Goal: Task Accomplishment & Management: Use online tool/utility

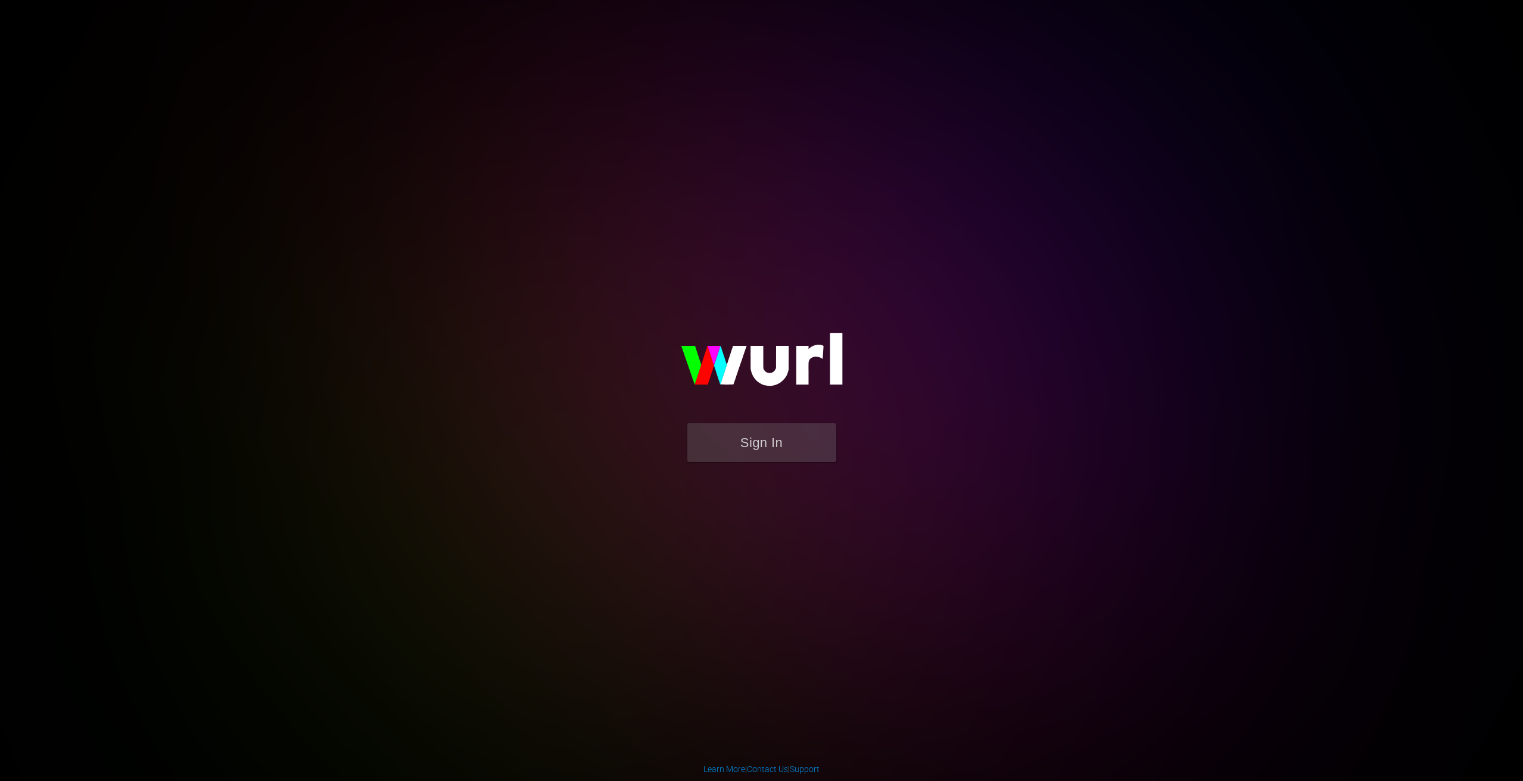
click at [763, 462] on form "Sign In" at bounding box center [762, 448] width 238 height 51
click at [764, 450] on button "Sign In" at bounding box center [761, 442] width 149 height 39
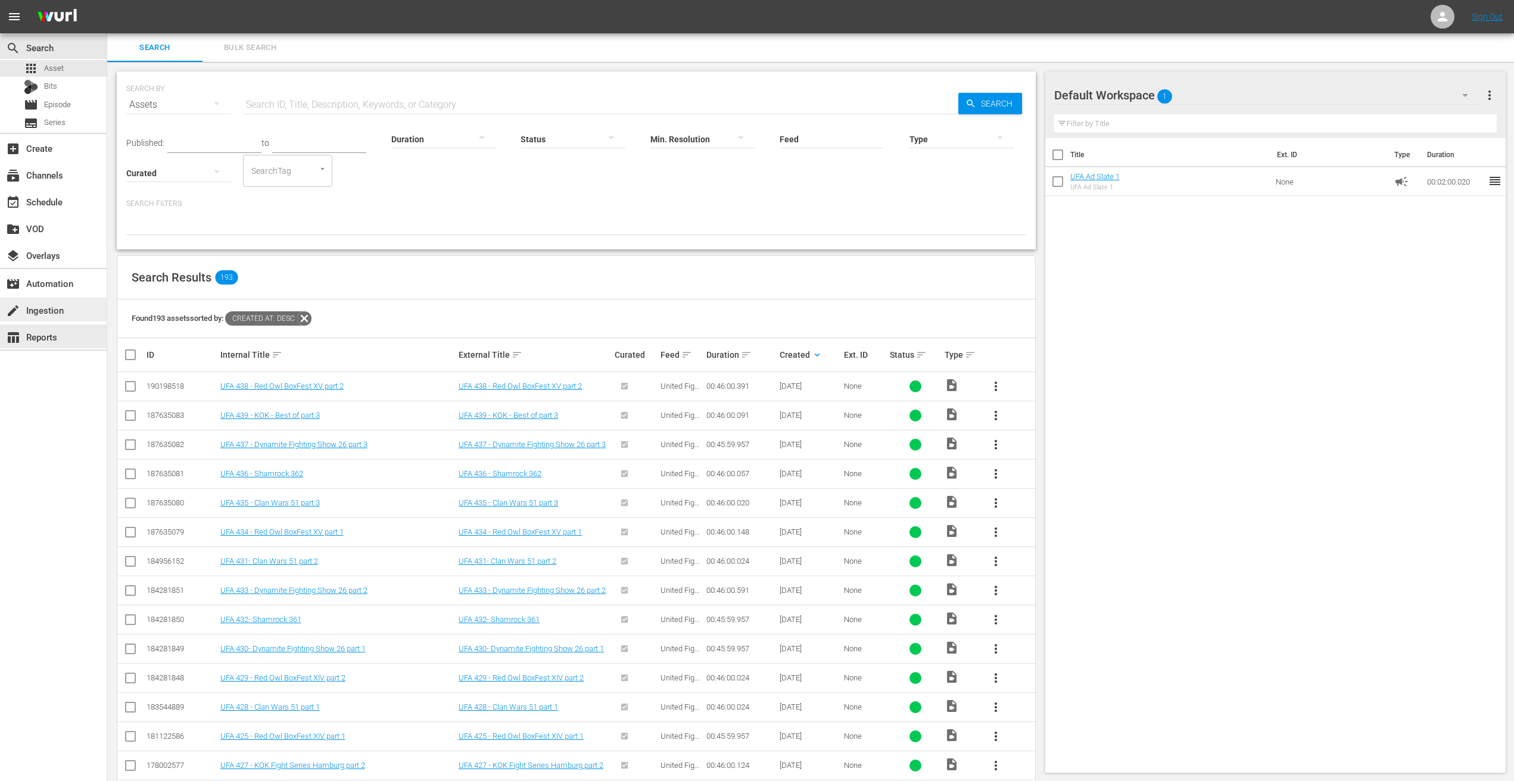
click at [63, 318] on div "create Ingestion" at bounding box center [53, 310] width 107 height 24
